Goal: Task Accomplishment & Management: Manage account settings

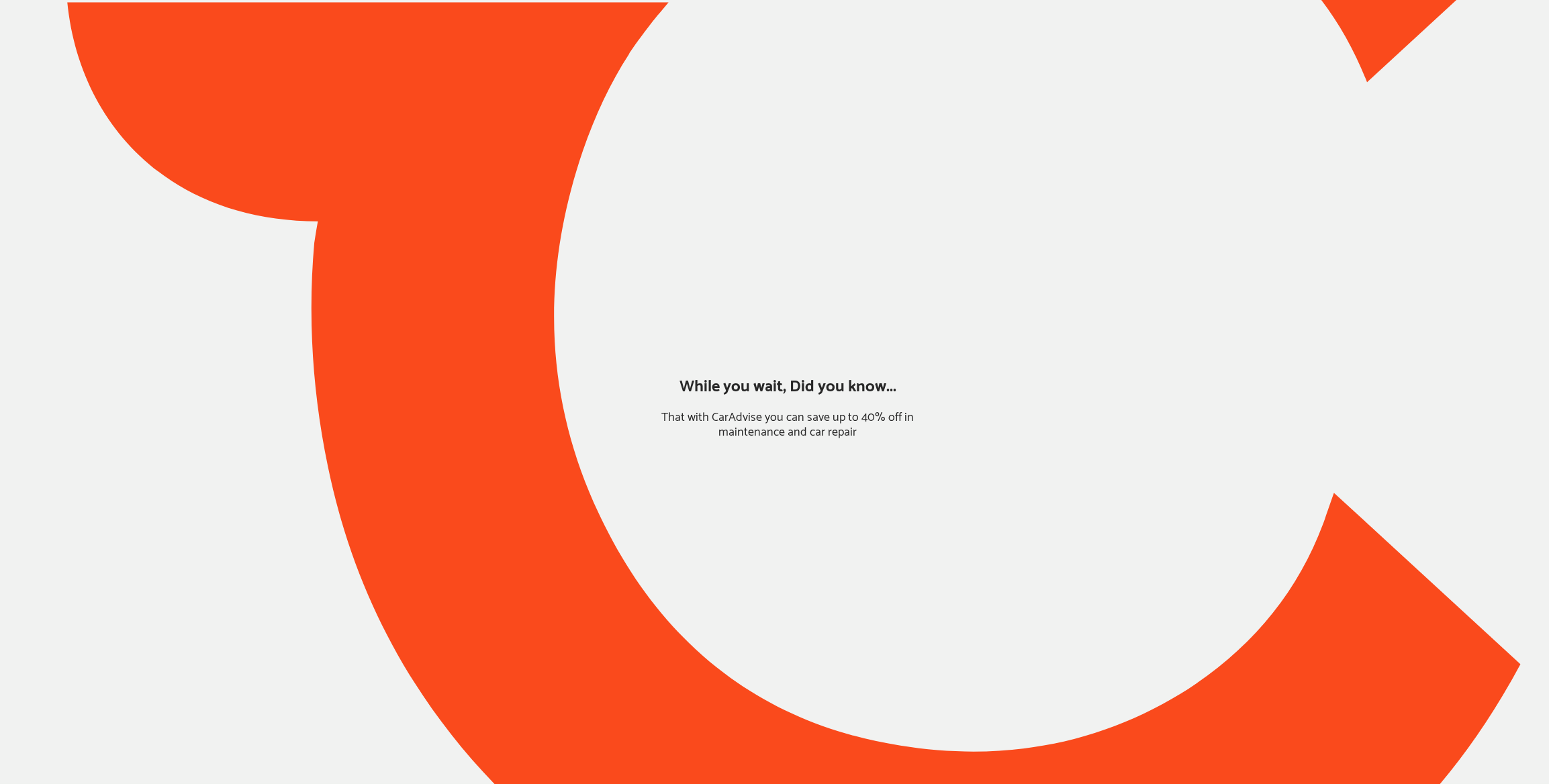
type input "*****"
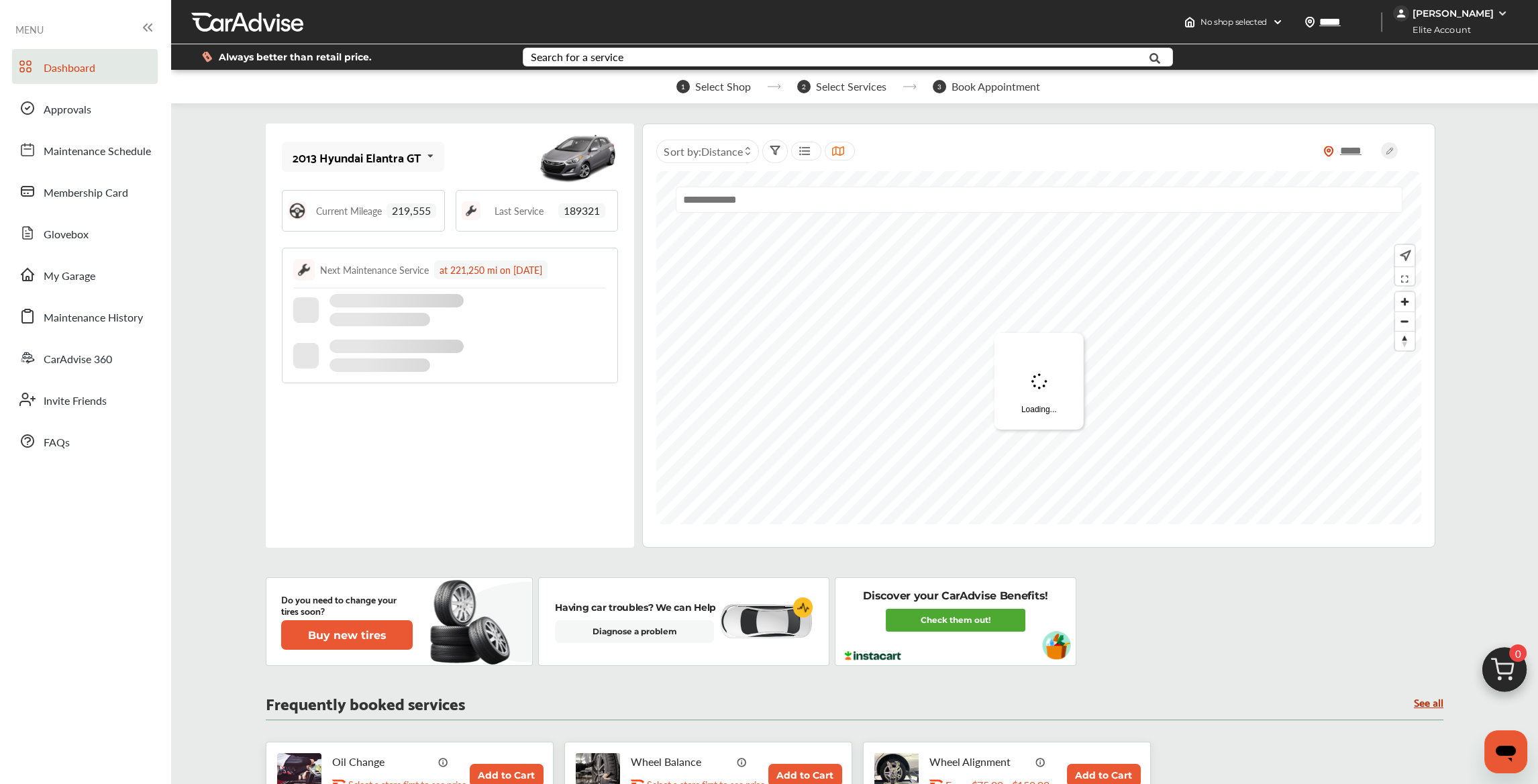
click at [1445, 9] on div "[PERSON_NAME]" at bounding box center [1453, 13] width 81 height 12
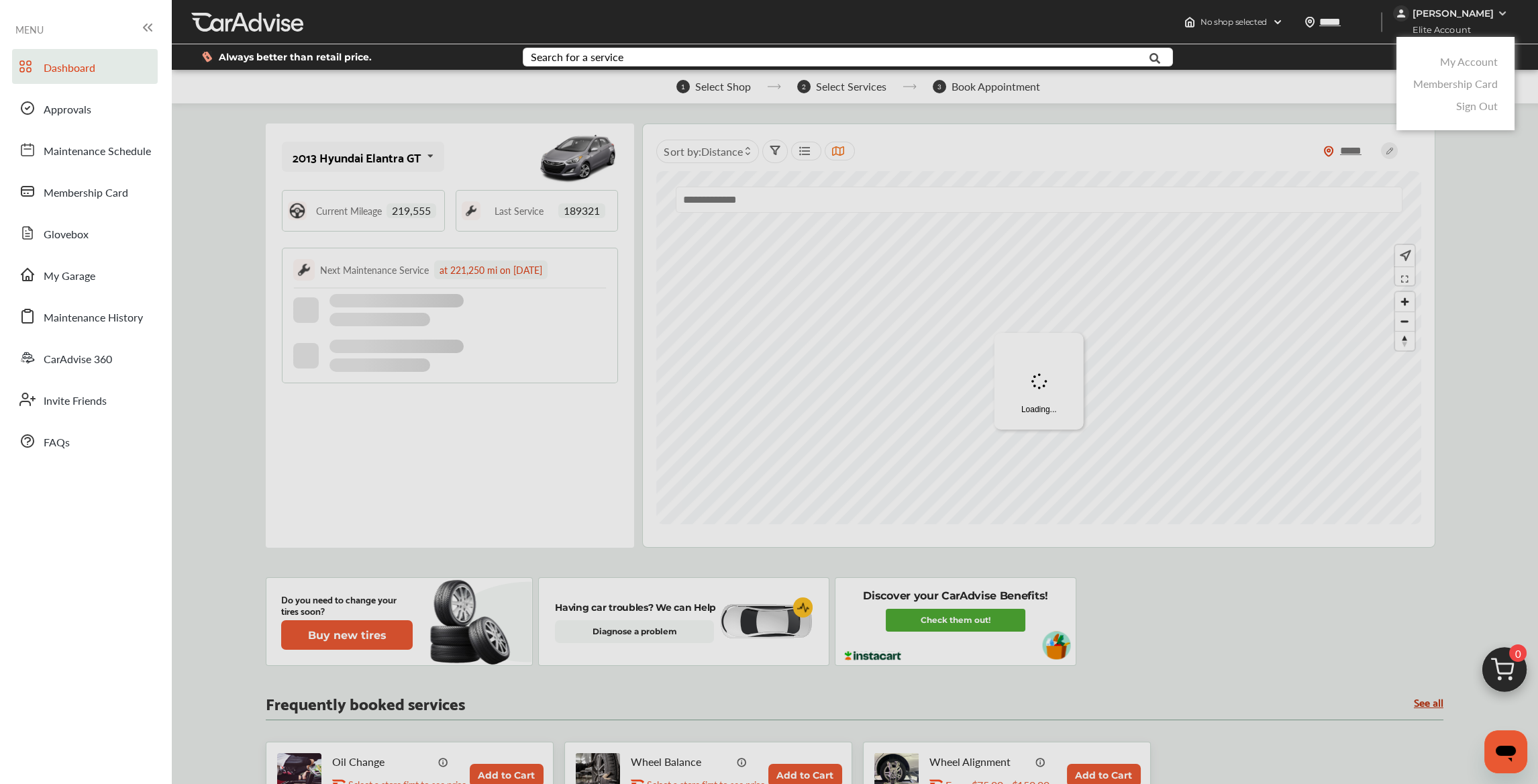
click at [1441, 69] on link "My Account" at bounding box center [1468, 61] width 57 height 15
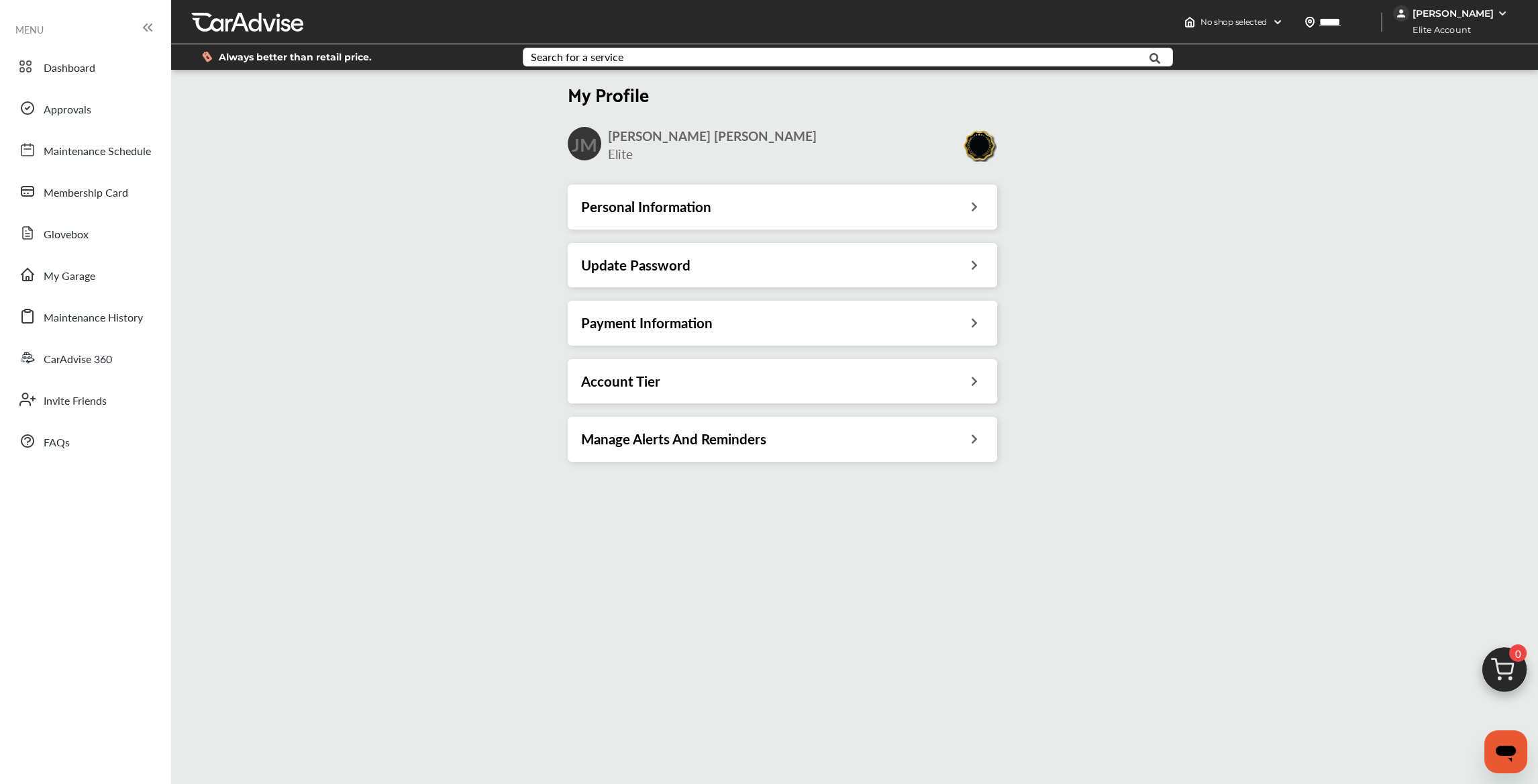
click at [830, 332] on div "Payment Information" at bounding box center [782, 322] width 402 height 18
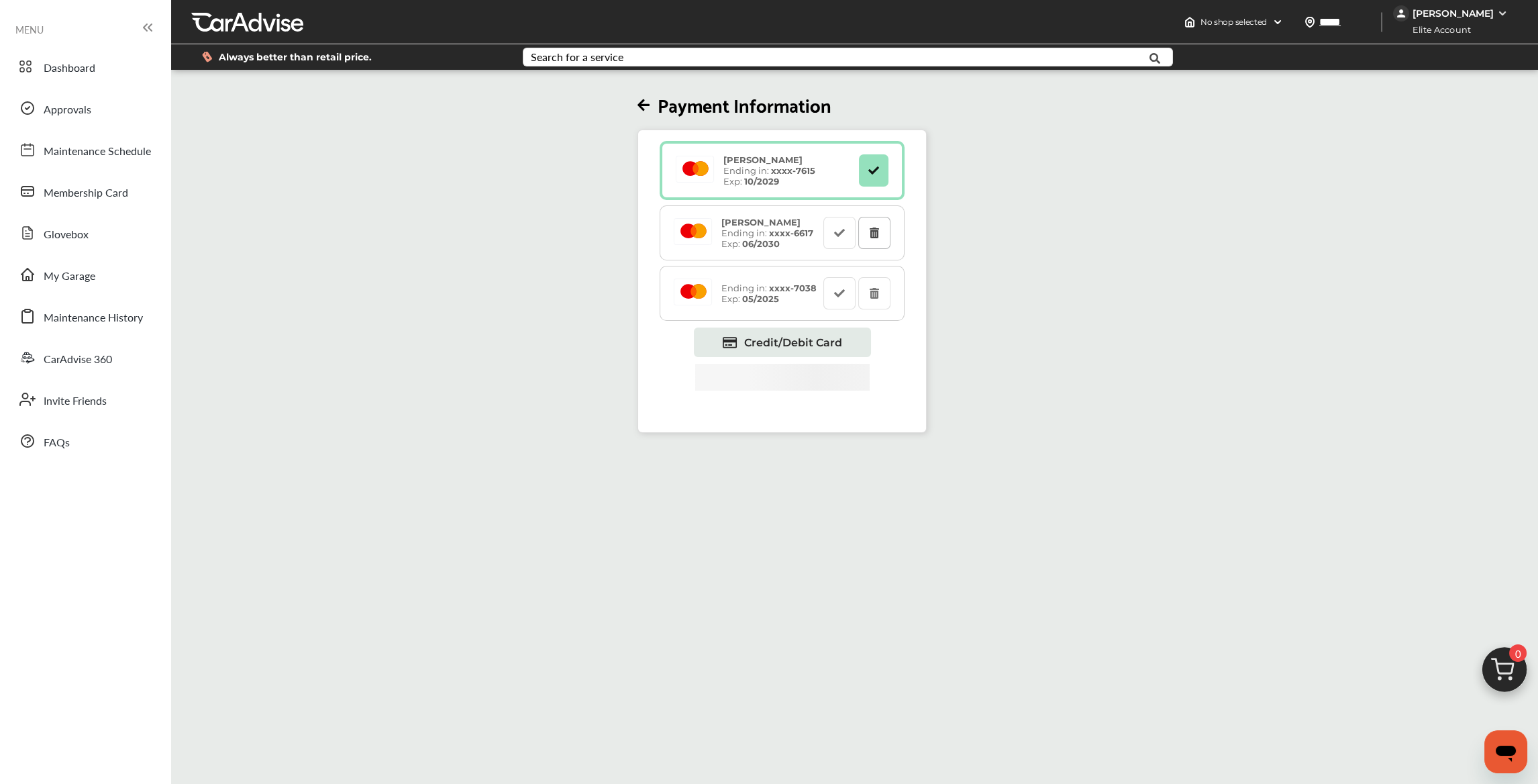
click at [884, 239] on button at bounding box center [875, 233] width 32 height 32
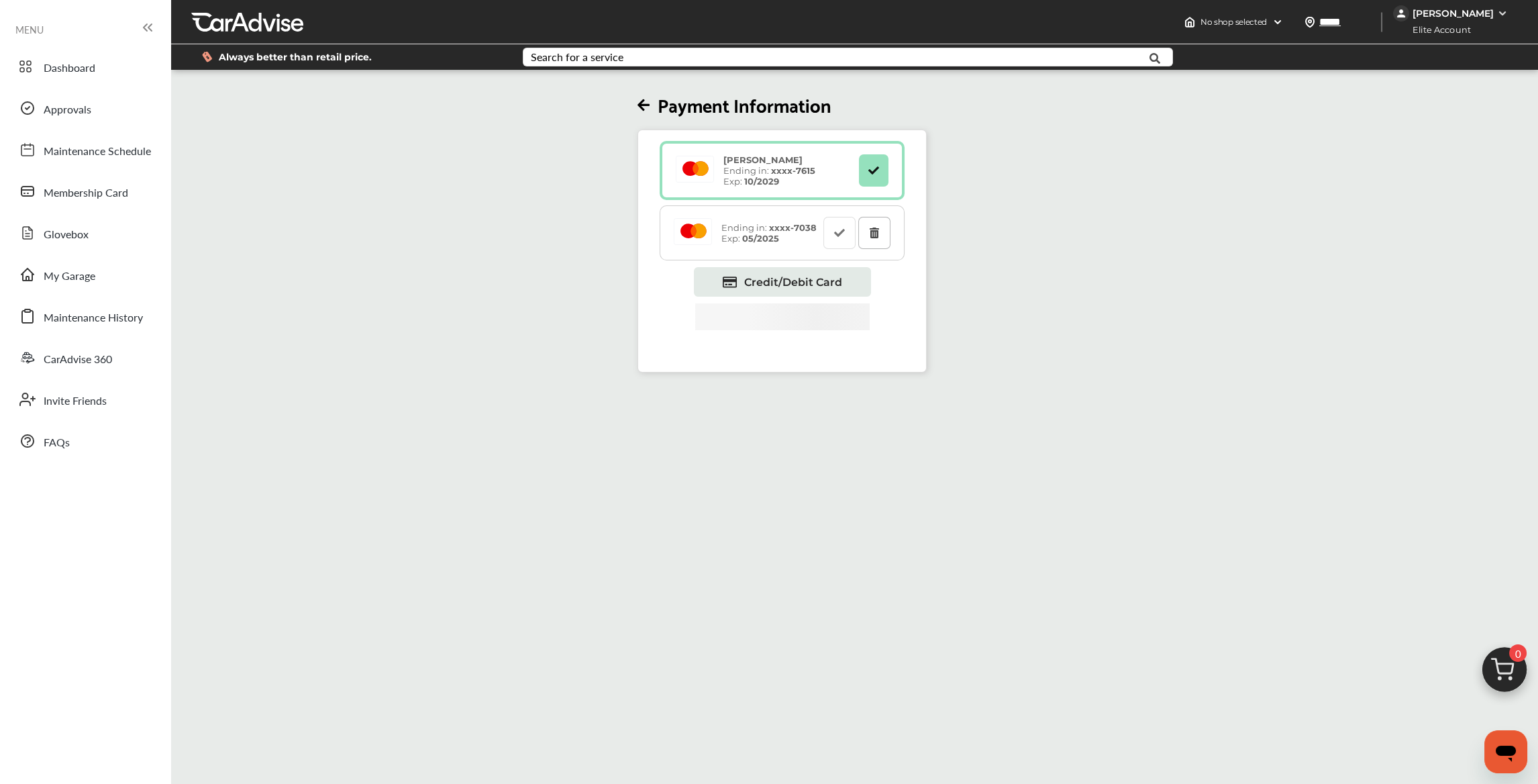
click at [887, 234] on button at bounding box center [875, 233] width 32 height 32
